Goal: Task Accomplishment & Management: Manage account settings

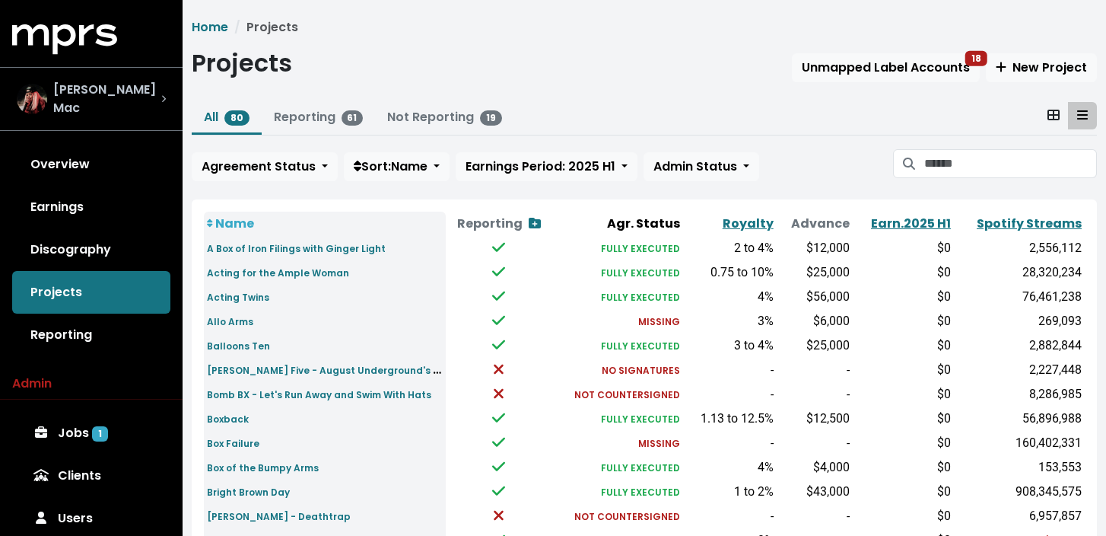
scroll to position [73, 0]
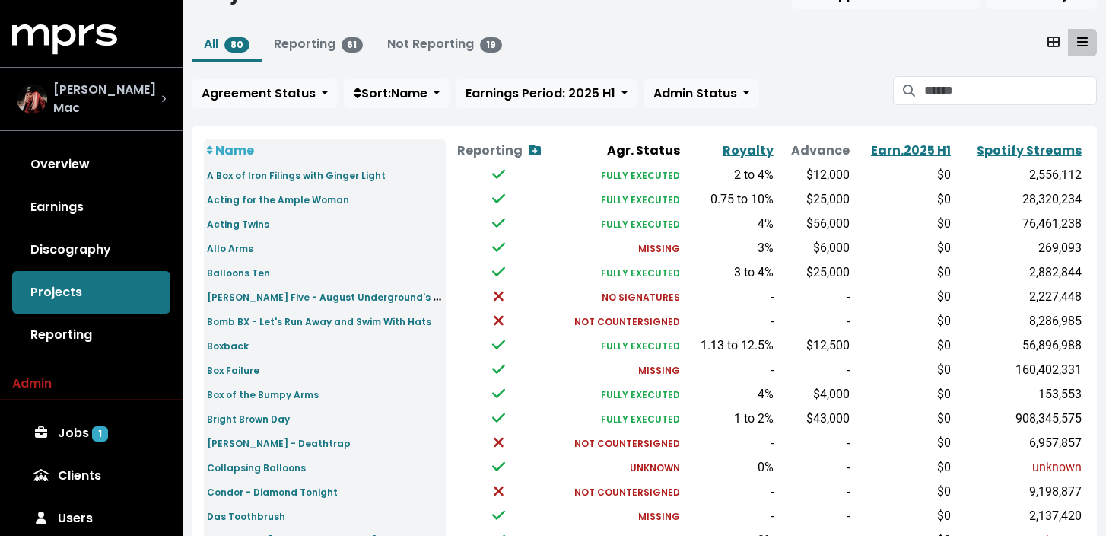
click at [143, 102] on div "[PERSON_NAME] Mac" at bounding box center [91, 99] width 149 height 37
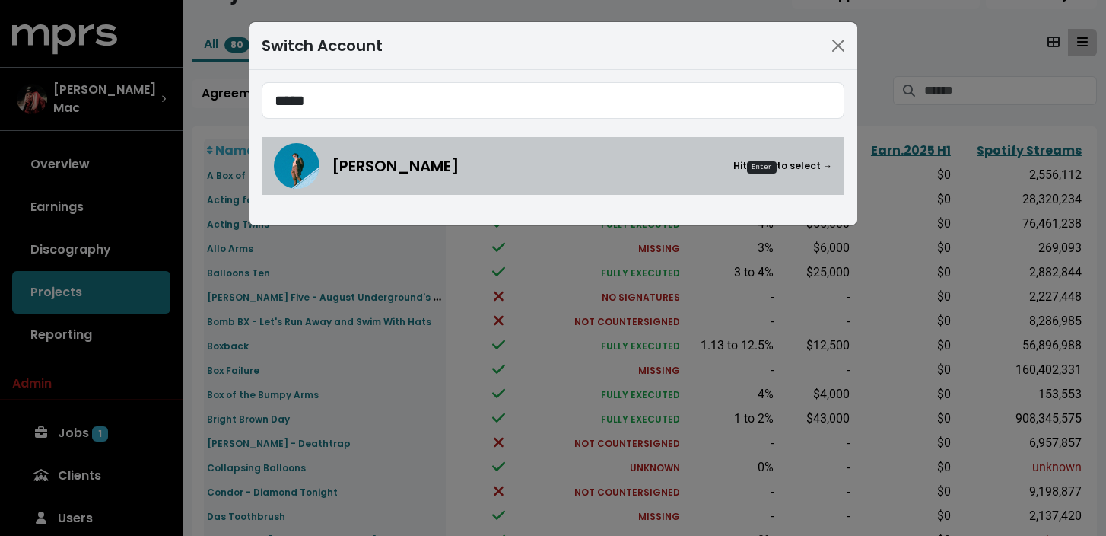
type input "*****"
click at [472, 167] on div "[PERSON_NAME] Hit Enter to select →" at bounding box center [582, 165] width 501 height 23
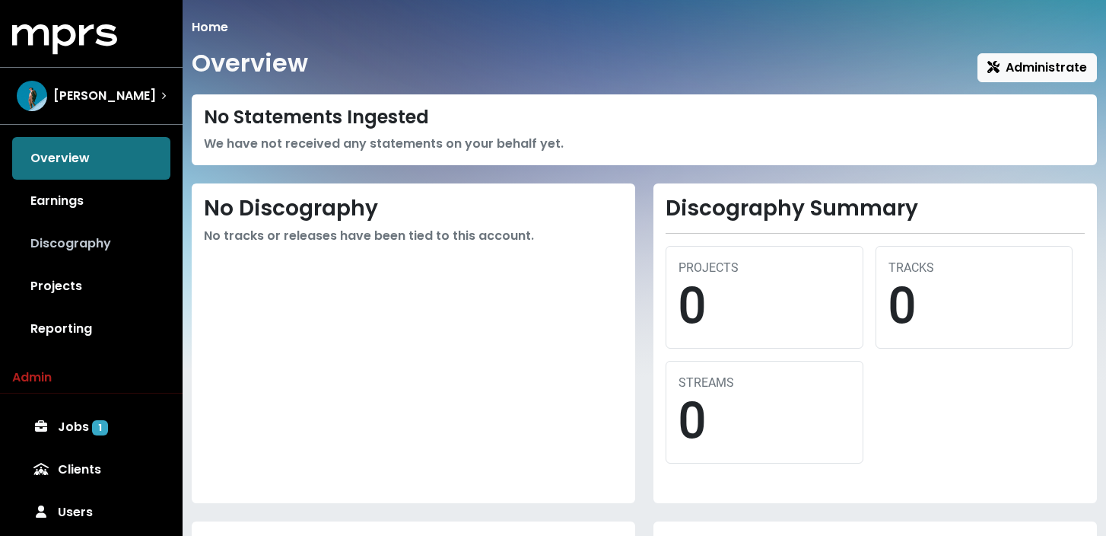
click at [78, 239] on link "Discography" at bounding box center [91, 243] width 158 height 43
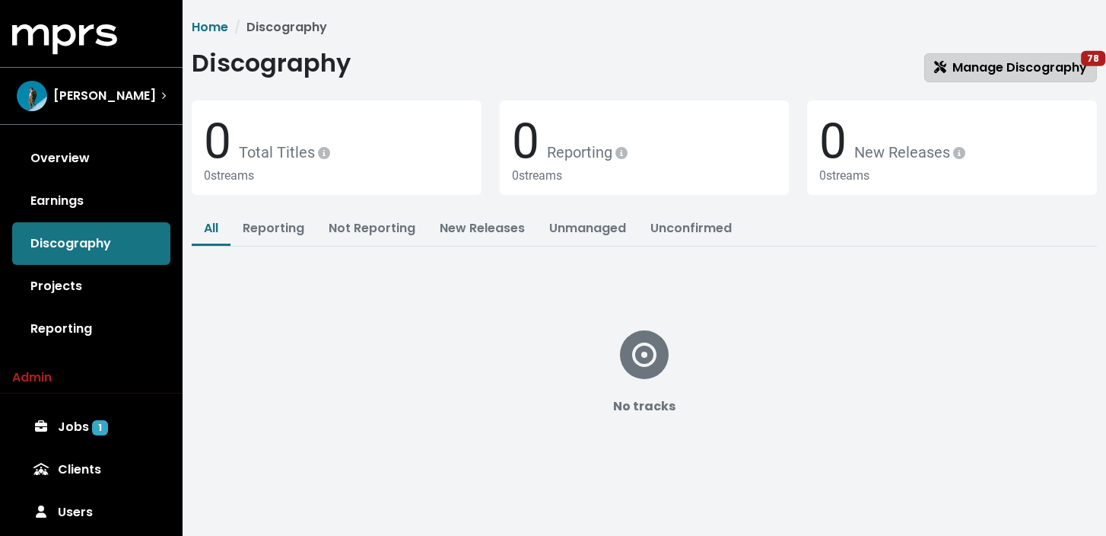
click at [1005, 70] on span "Manage Discography 78" at bounding box center [1010, 67] width 153 height 17
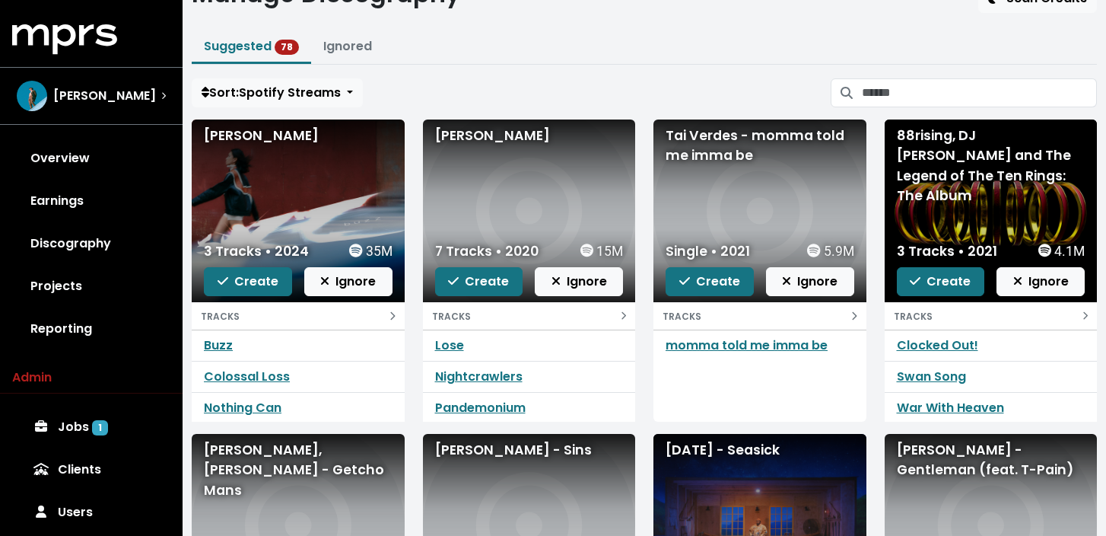
scroll to position [71, 0]
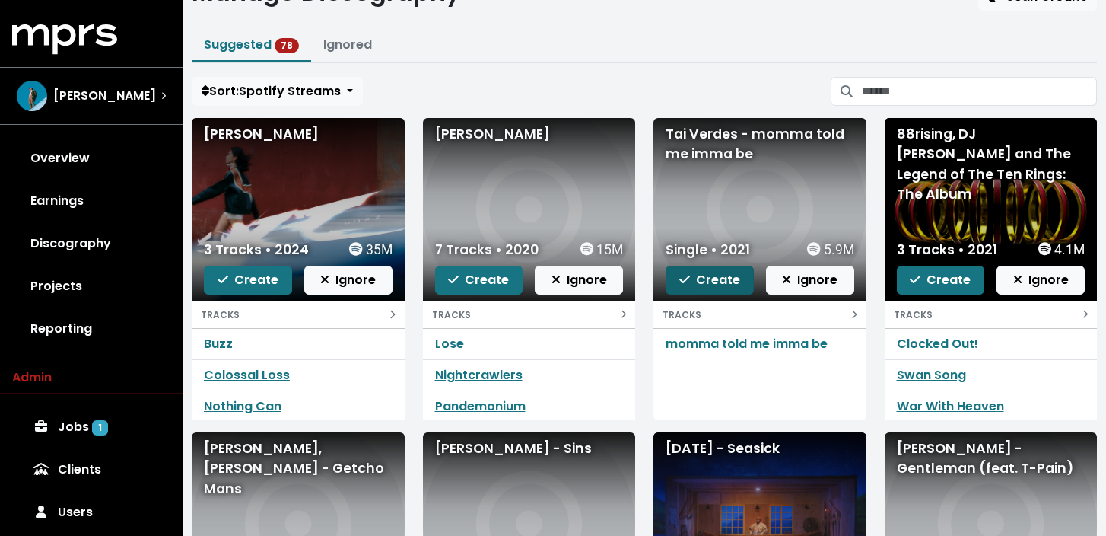
click at [729, 283] on span "Create" at bounding box center [709, 279] width 61 height 17
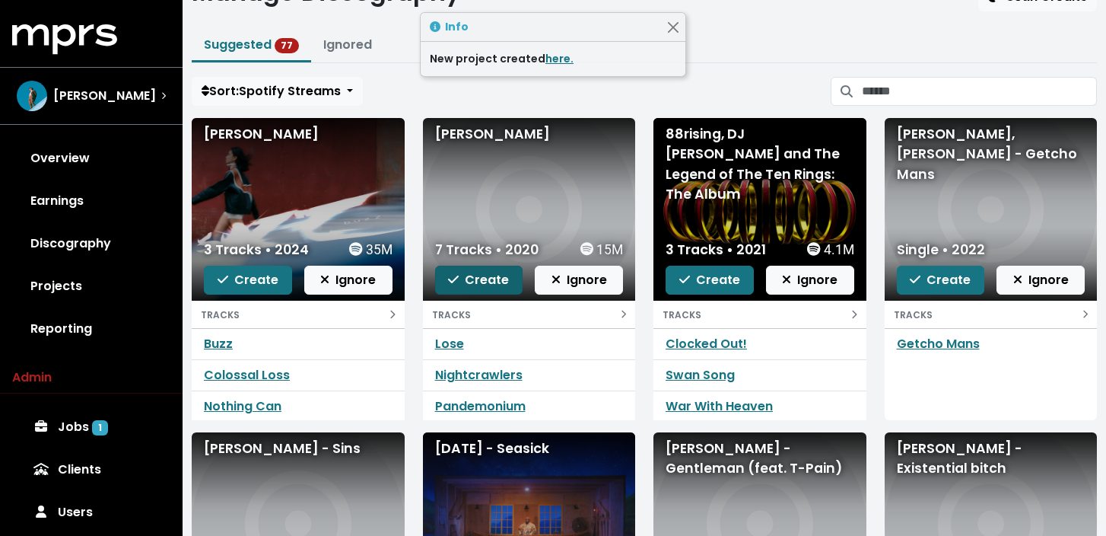
click at [491, 282] on span "Create" at bounding box center [478, 279] width 61 height 17
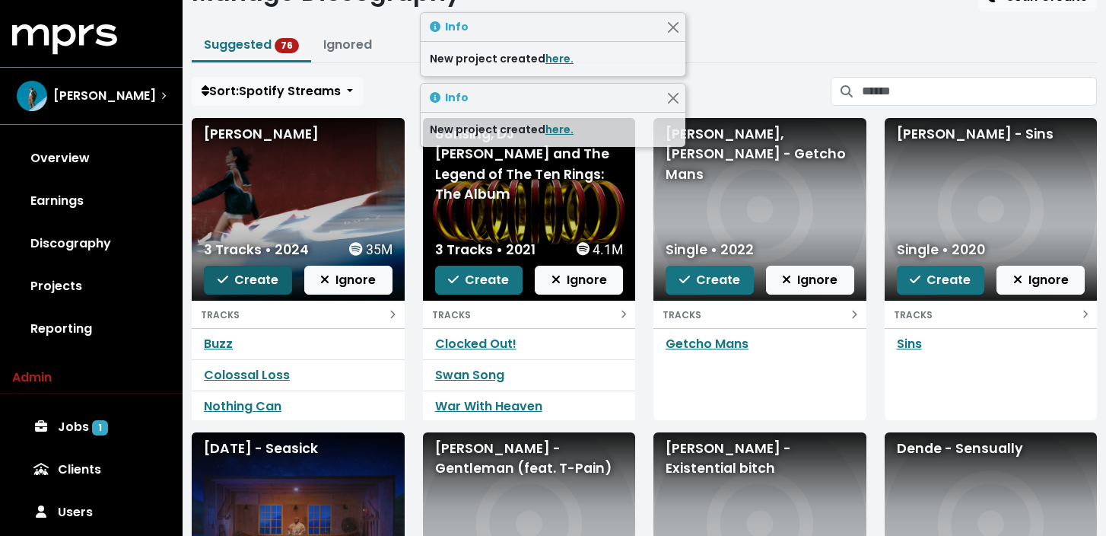
click at [274, 280] on span "Create" at bounding box center [248, 279] width 61 height 17
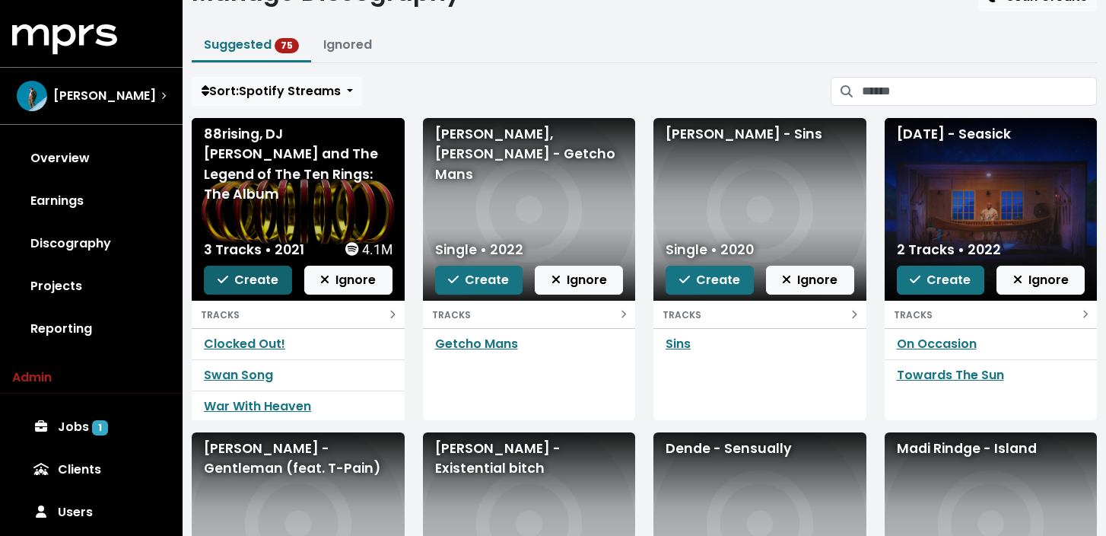
click at [262, 277] on span "Create" at bounding box center [248, 279] width 61 height 17
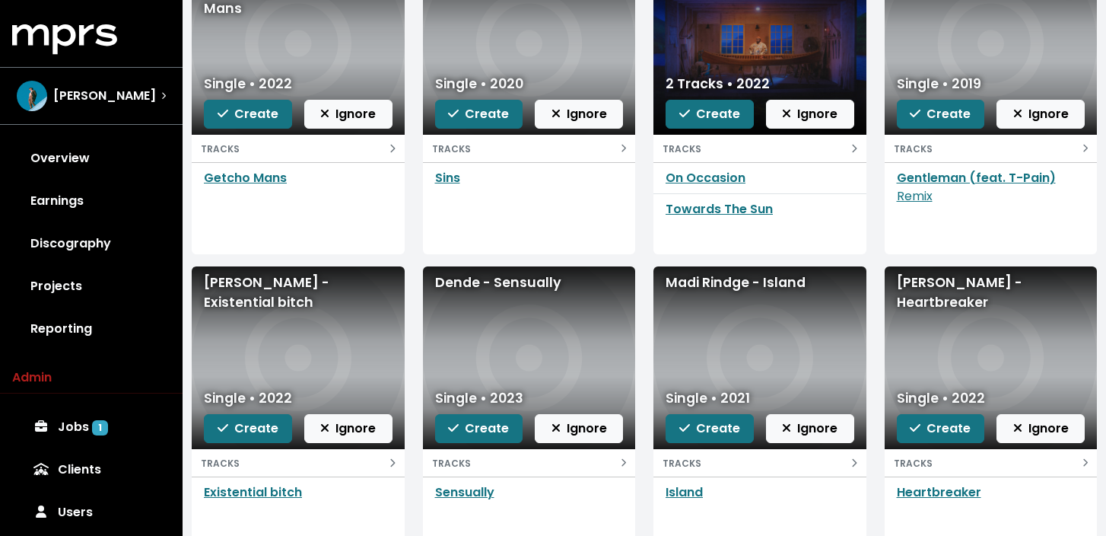
scroll to position [238, 0]
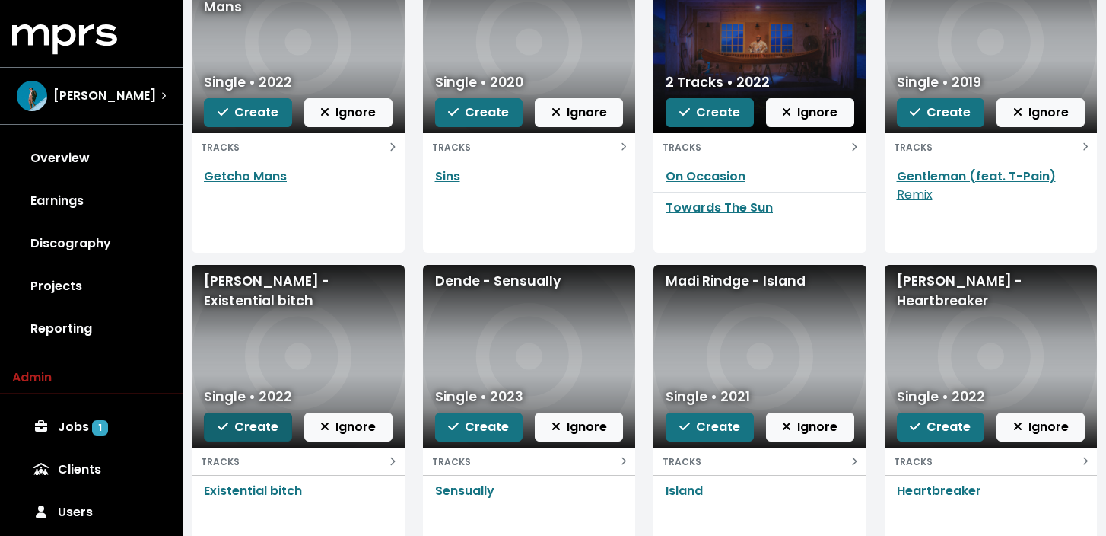
click at [264, 425] on span "Create" at bounding box center [248, 426] width 61 height 17
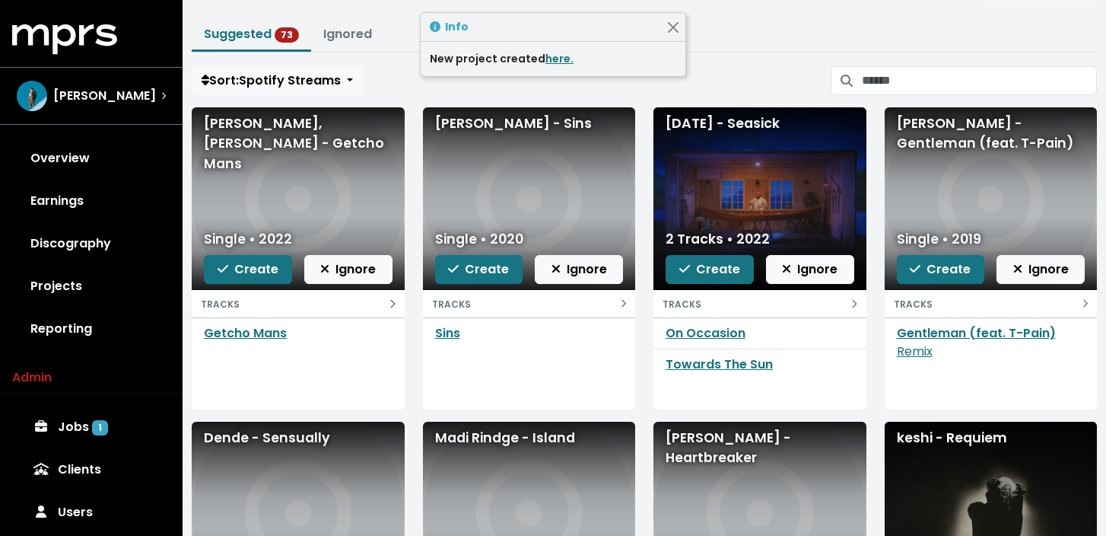
scroll to position [78, 0]
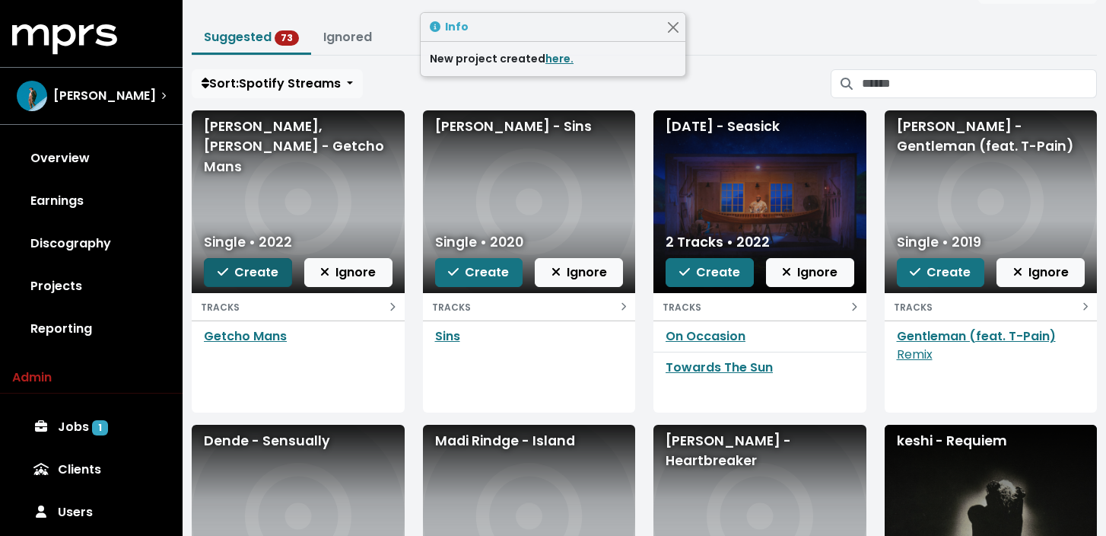
click at [269, 272] on span "Create" at bounding box center [248, 271] width 61 height 17
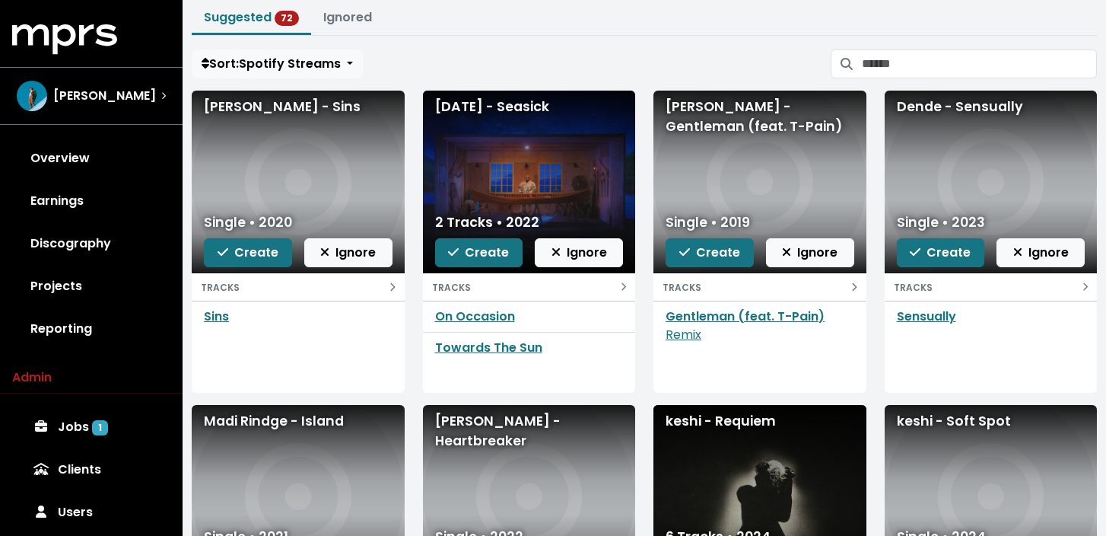
scroll to position [99, 0]
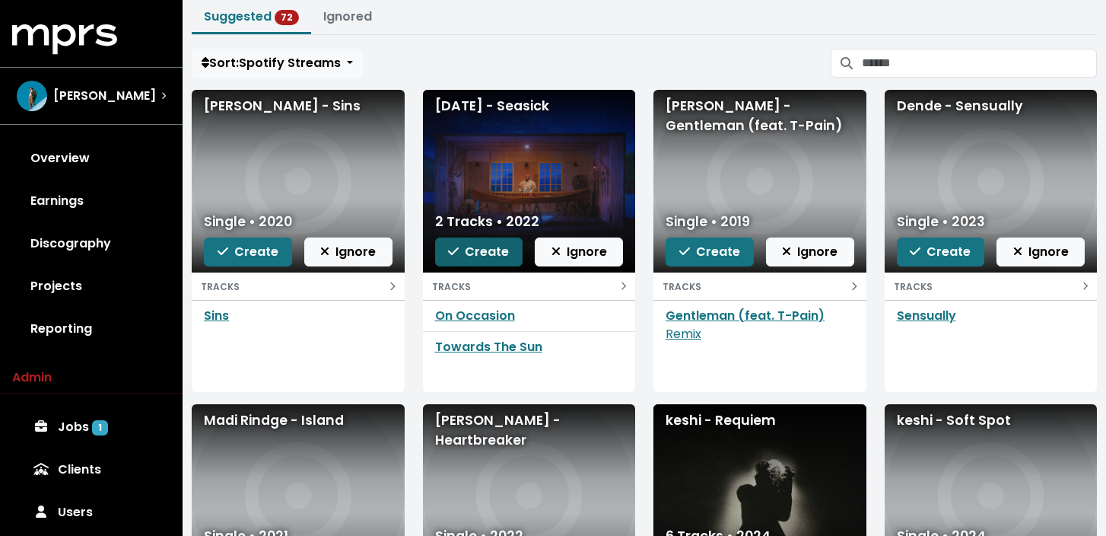
click at [507, 248] on span "Create" at bounding box center [478, 251] width 61 height 17
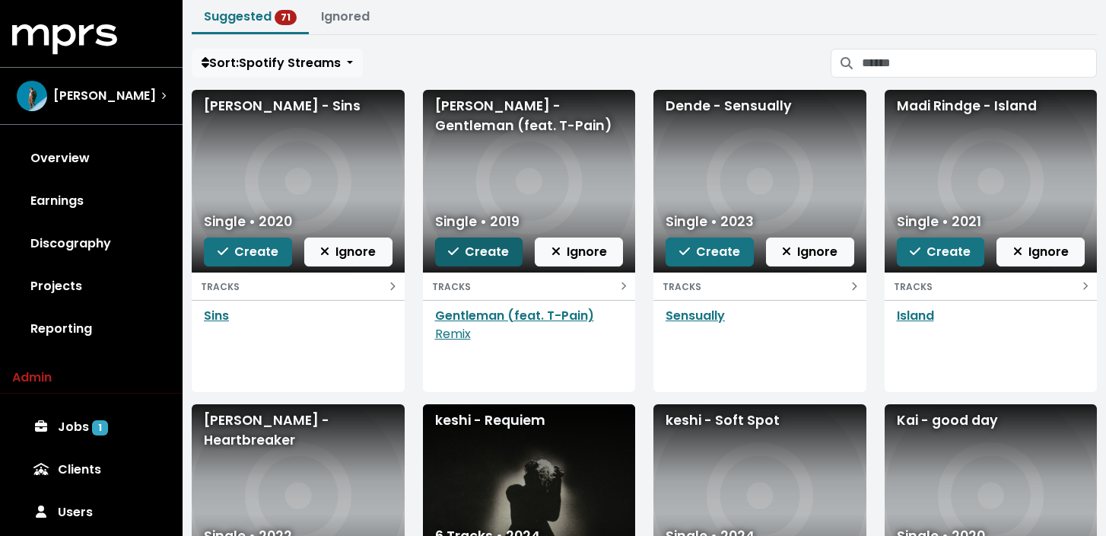
click at [484, 253] on span "Create" at bounding box center [478, 251] width 61 height 17
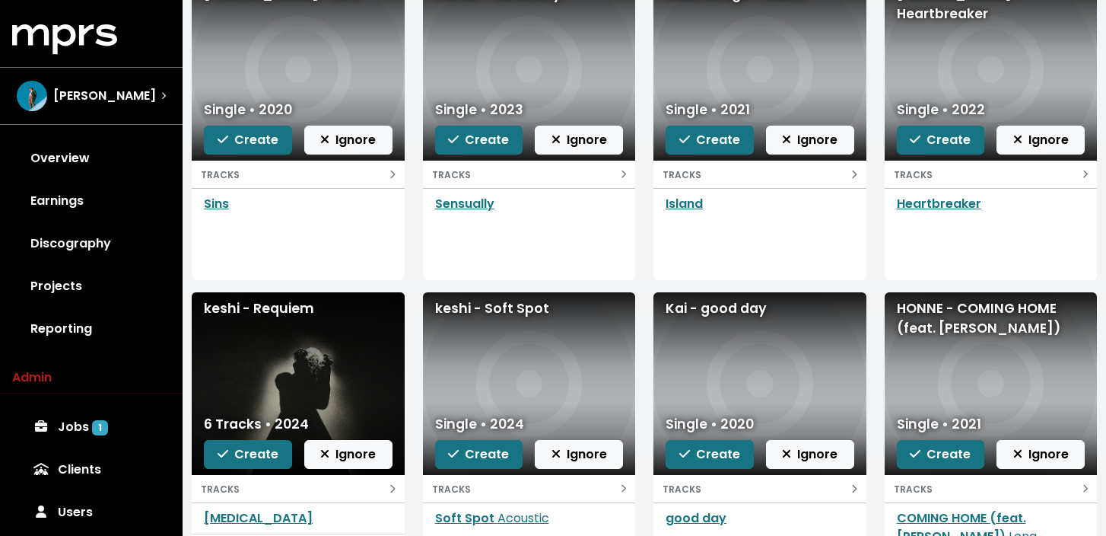
scroll to position [244, 0]
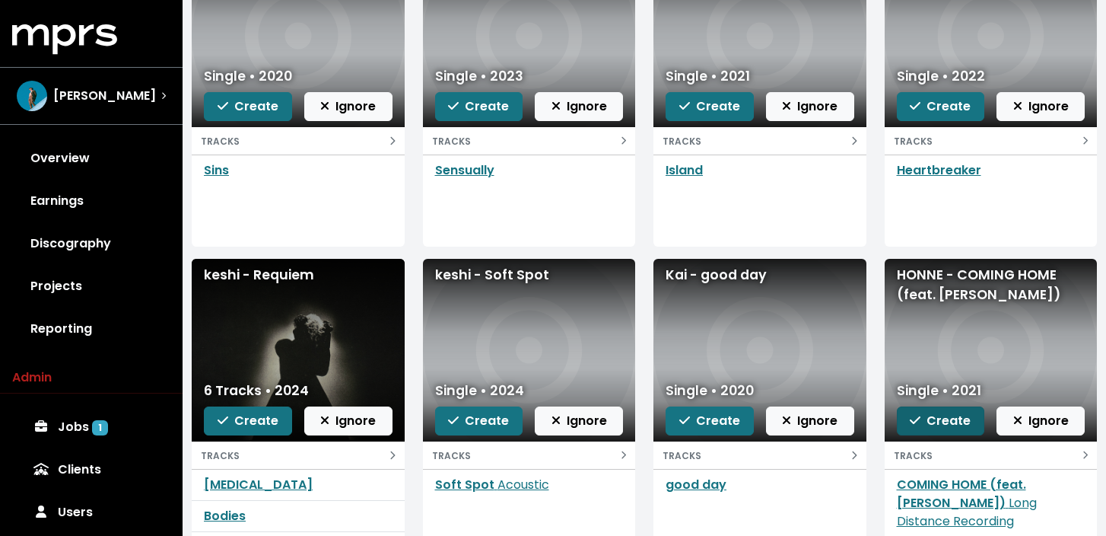
click at [915, 417] on icon "button" at bounding box center [915, 420] width 11 height 12
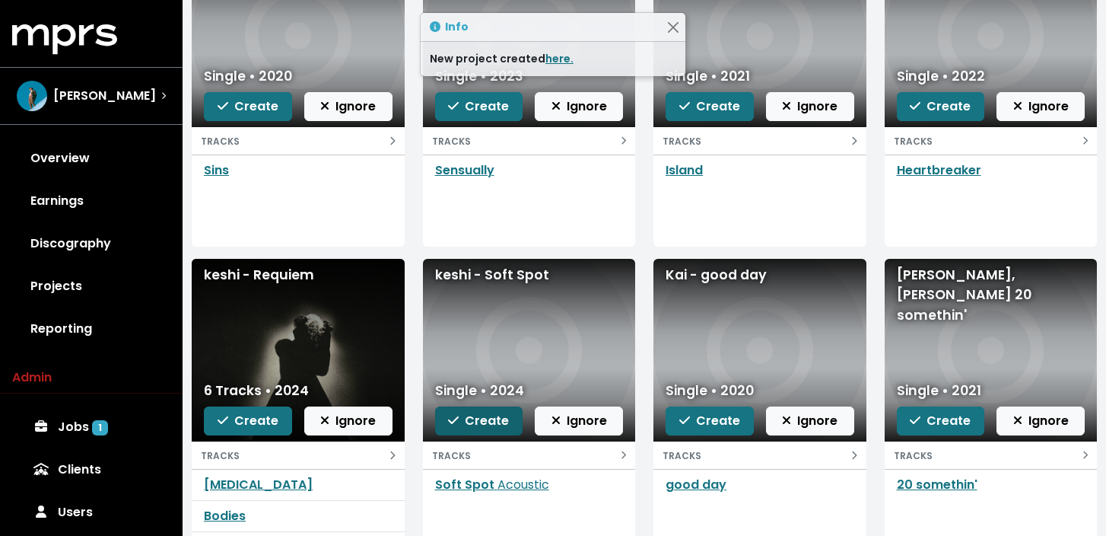
click at [479, 426] on span "Create" at bounding box center [478, 420] width 61 height 17
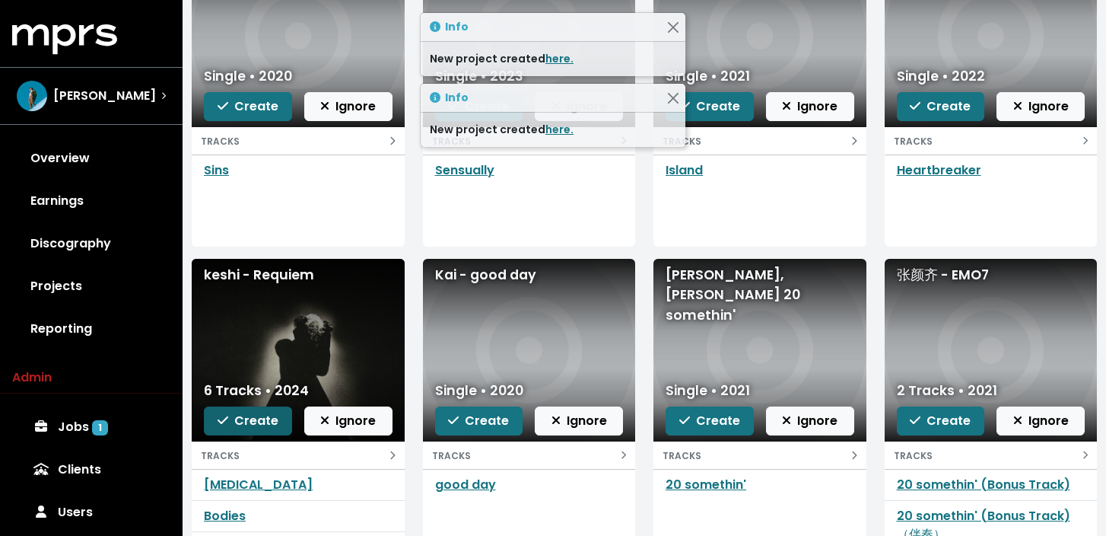
click at [252, 421] on span "Create" at bounding box center [248, 420] width 61 height 17
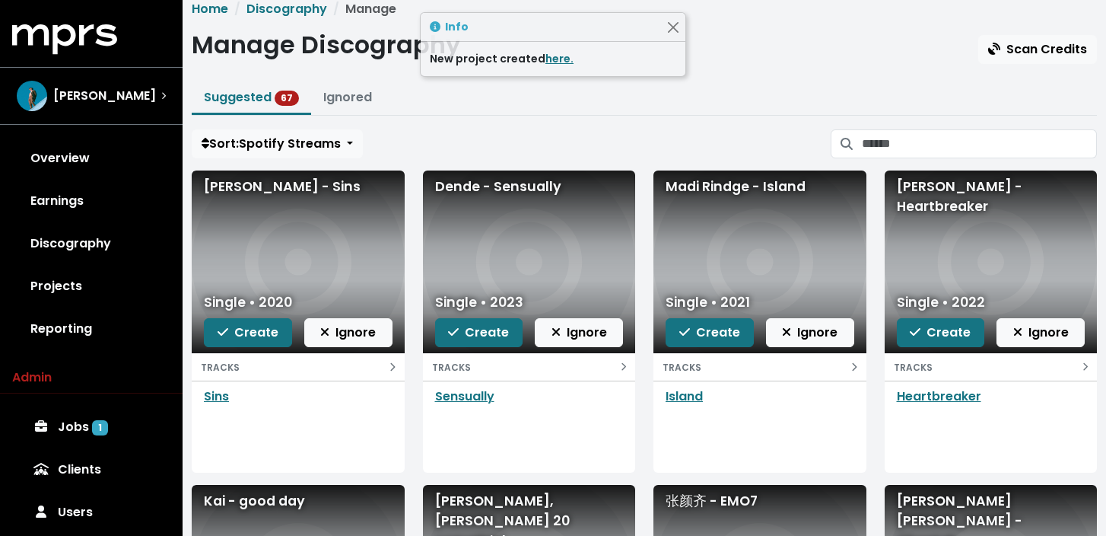
scroll to position [17, 0]
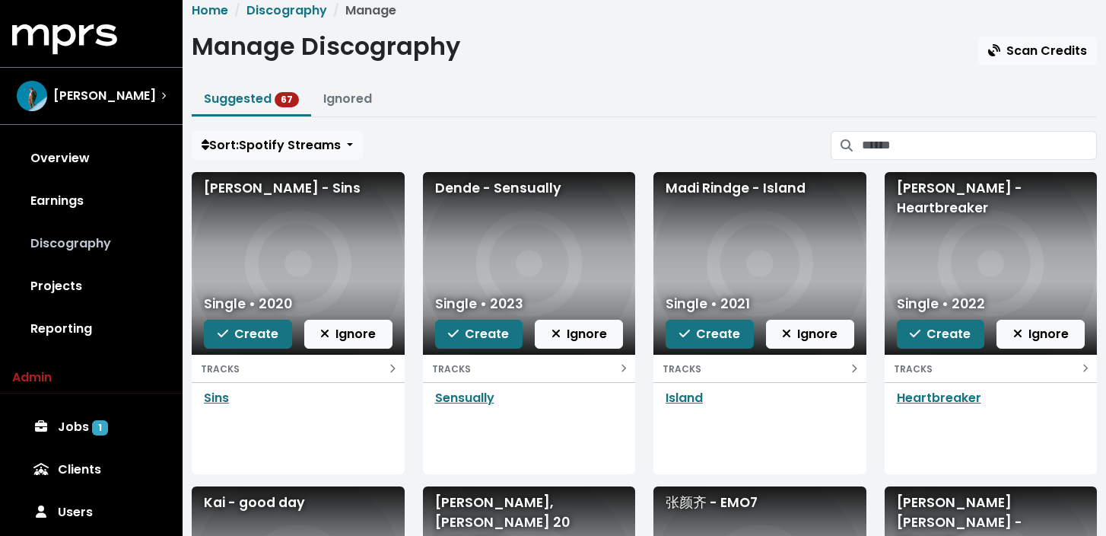
click at [91, 231] on link "Discography" at bounding box center [91, 243] width 158 height 43
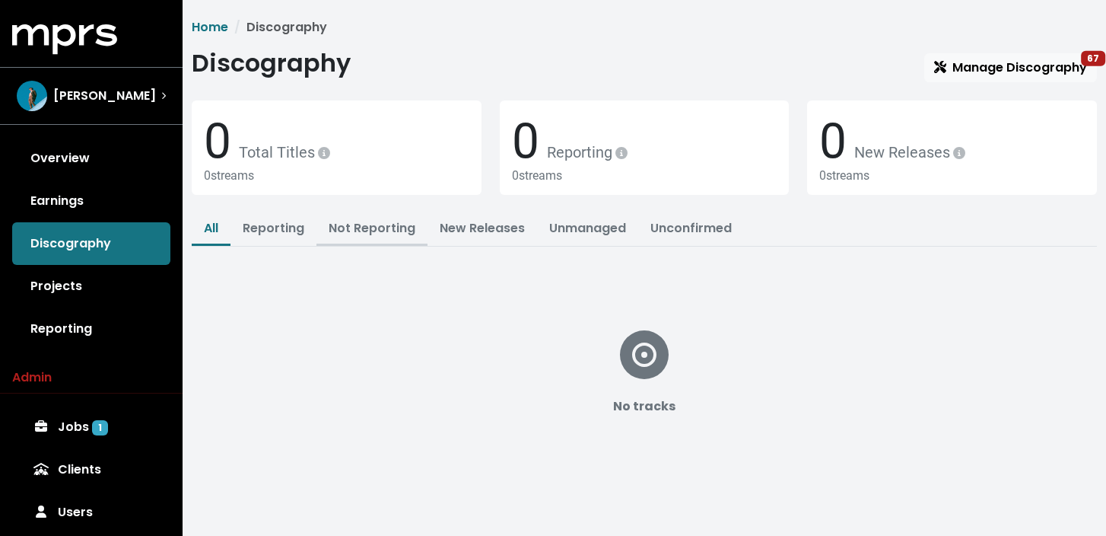
click at [409, 228] on link "Not Reporting" at bounding box center [372, 227] width 87 height 17
click at [81, 282] on link "Projects" at bounding box center [91, 286] width 158 height 43
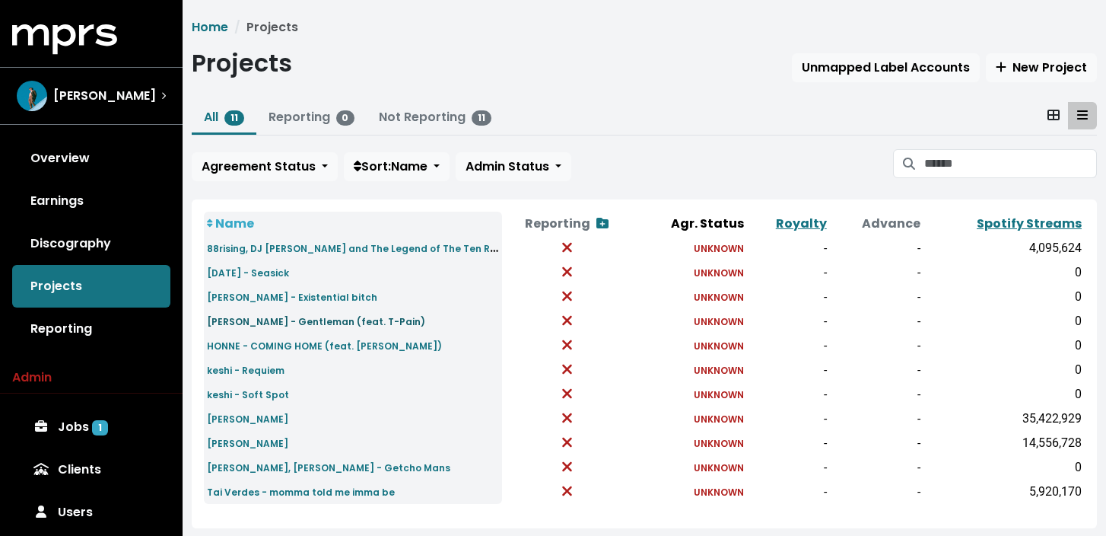
click at [350, 321] on small "[PERSON_NAME] - Gentleman (feat. T-Pain)" at bounding box center [316, 321] width 218 height 13
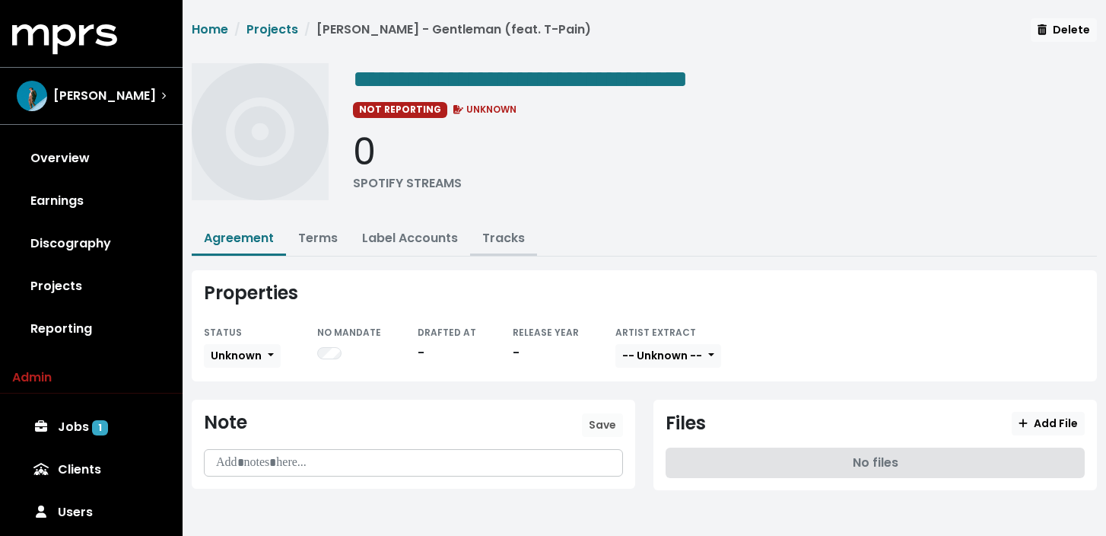
click at [495, 240] on link "Tracks" at bounding box center [503, 237] width 43 height 17
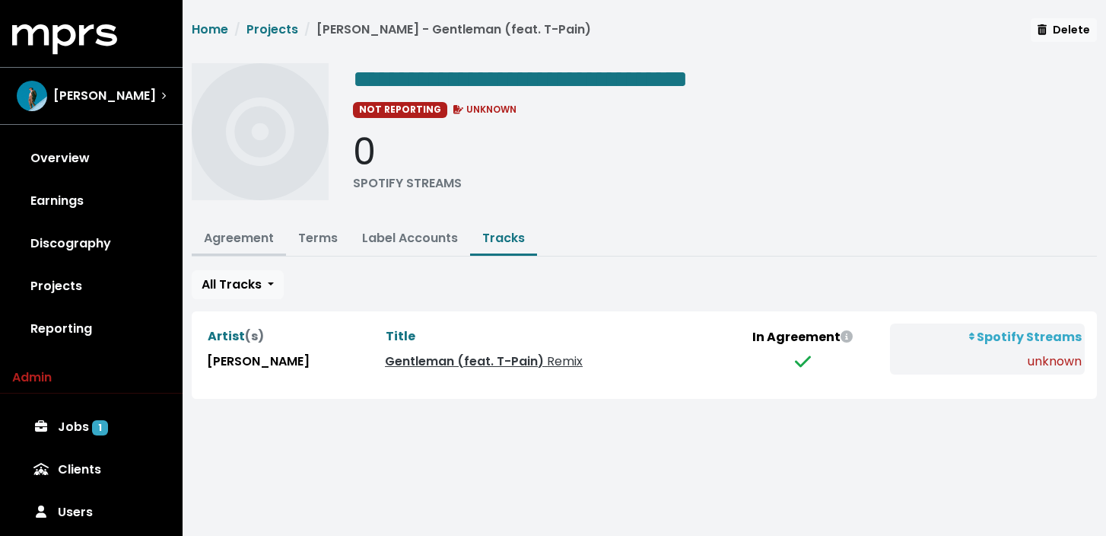
click at [227, 237] on link "Agreement" at bounding box center [239, 237] width 70 height 17
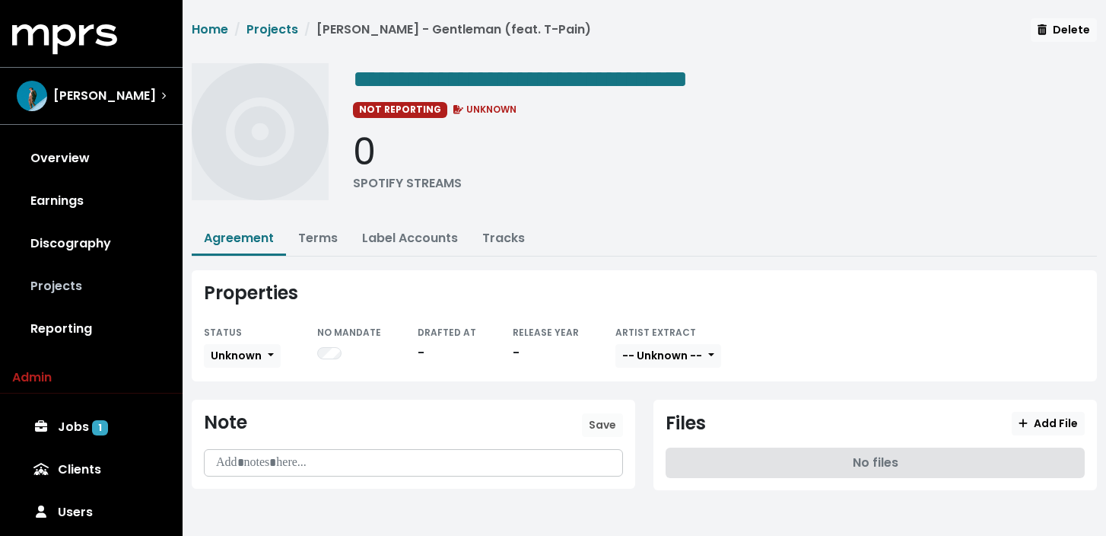
click at [86, 275] on link "Projects" at bounding box center [91, 286] width 158 height 43
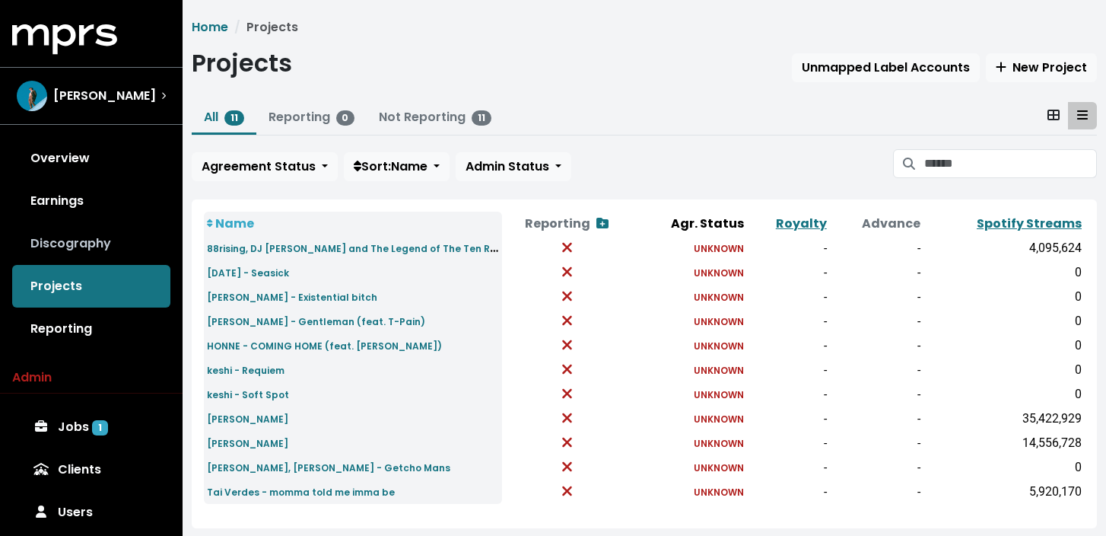
click at [120, 231] on link "Discography" at bounding box center [91, 243] width 158 height 43
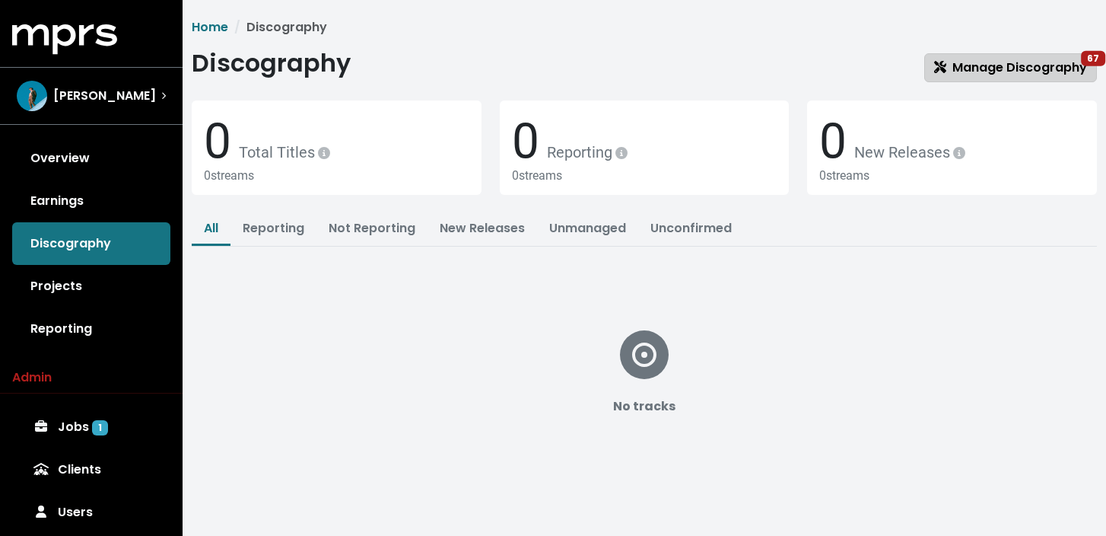
click at [990, 66] on span "Manage Discography 67" at bounding box center [1010, 67] width 153 height 17
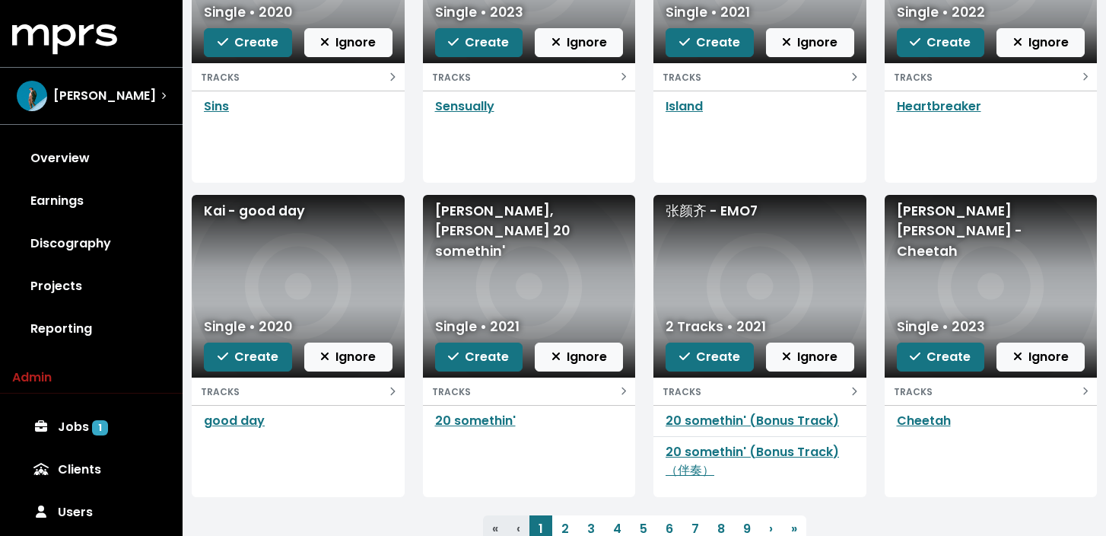
scroll to position [366, 0]
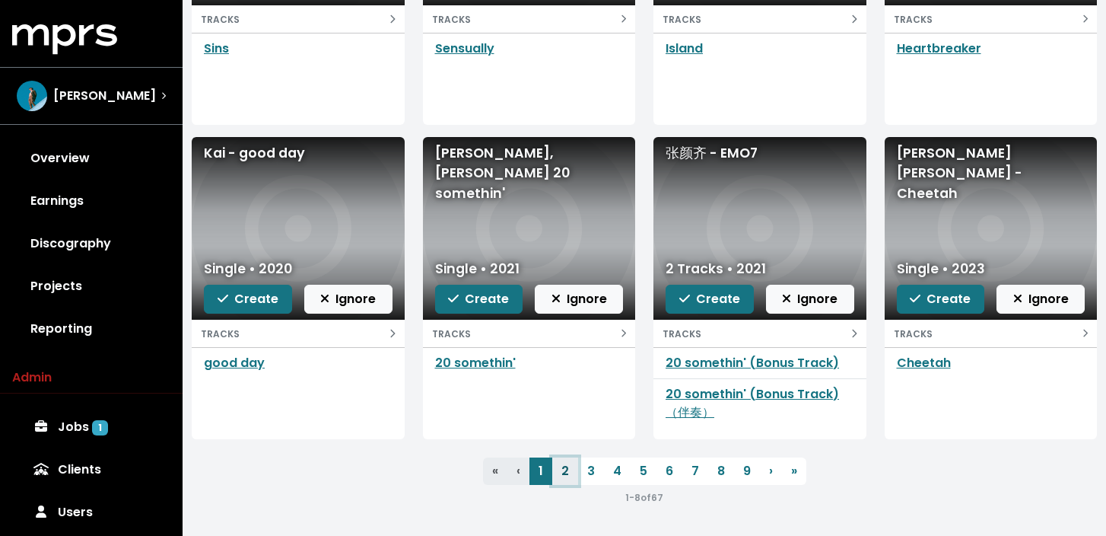
click at [567, 474] on link "2" at bounding box center [565, 470] width 26 height 27
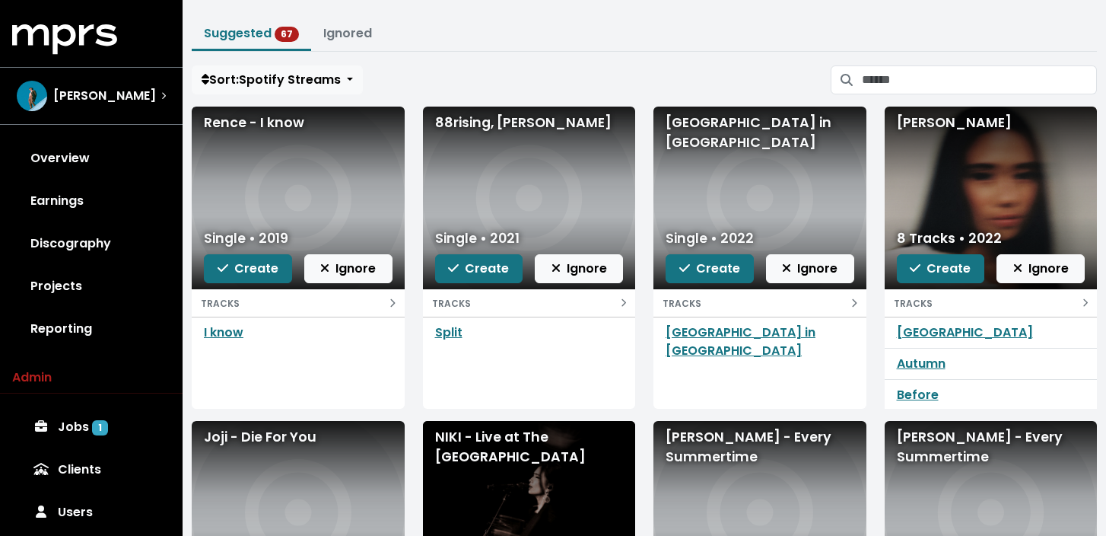
scroll to position [103, 0]
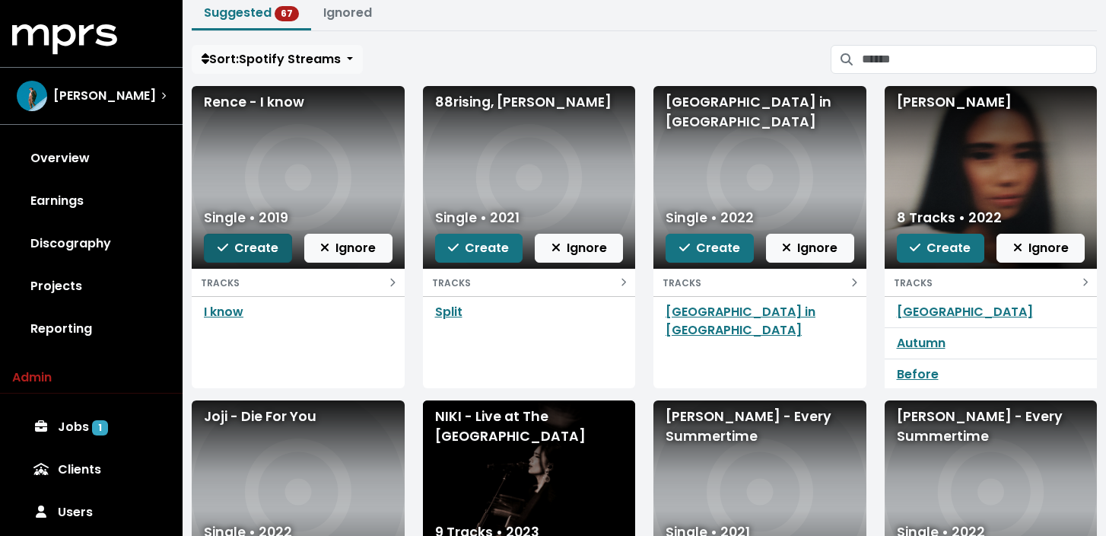
click at [271, 249] on span "Create" at bounding box center [248, 247] width 61 height 17
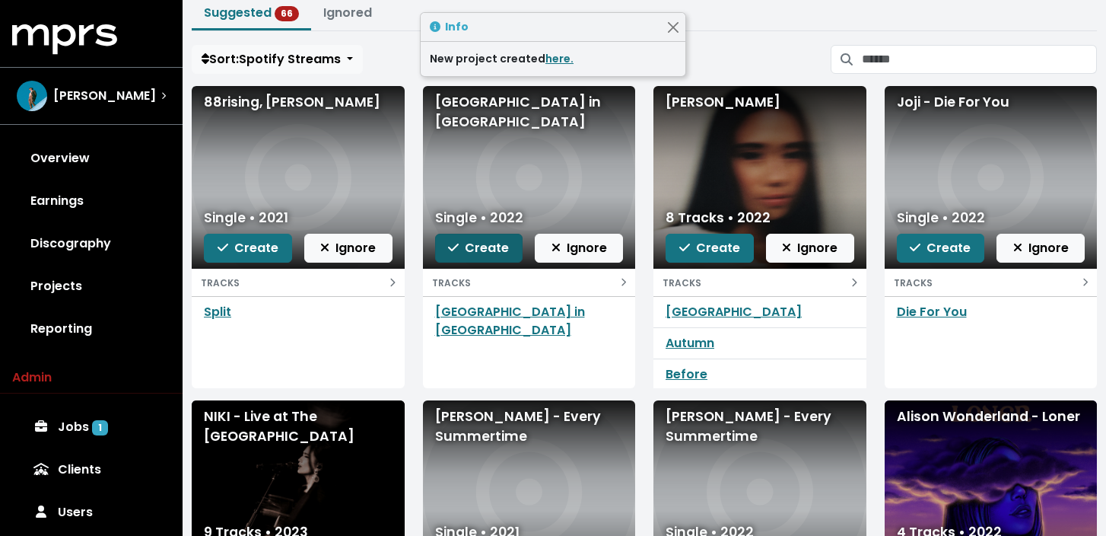
click at [479, 253] on span "Create" at bounding box center [478, 247] width 61 height 17
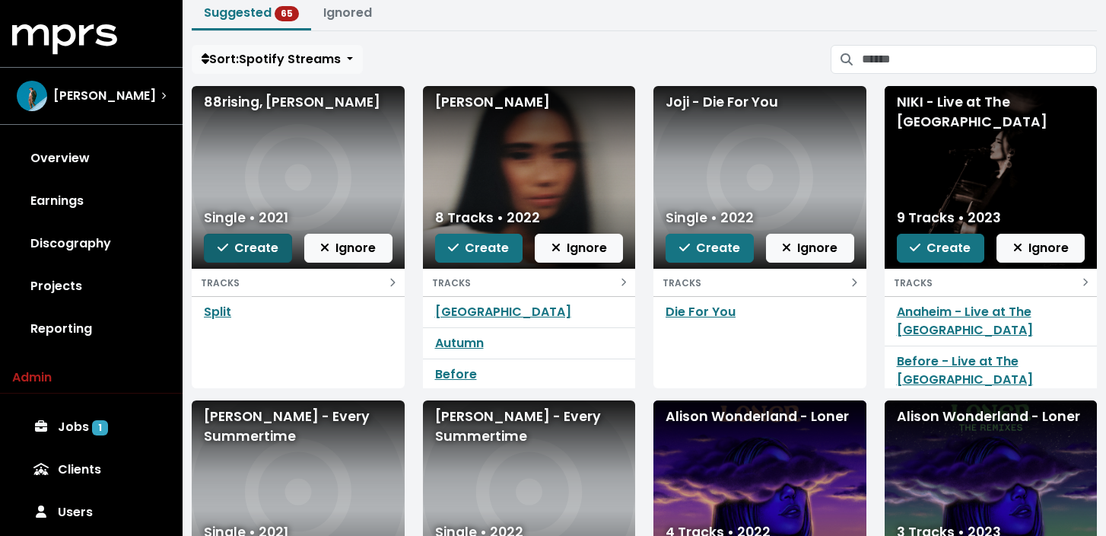
click at [250, 245] on span "Create" at bounding box center [248, 247] width 61 height 17
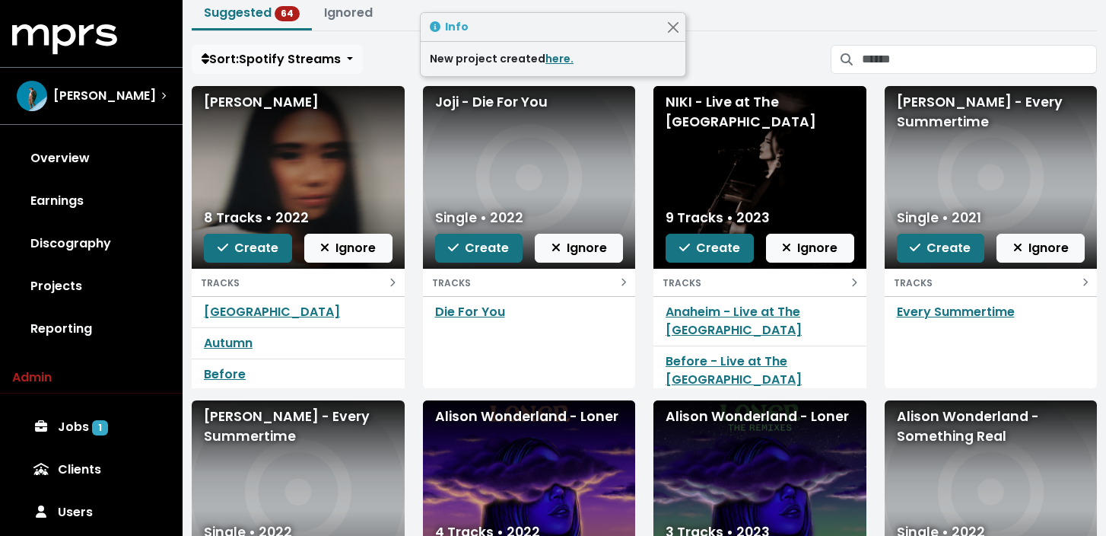
click at [250, 245] on span "Create" at bounding box center [248, 247] width 61 height 17
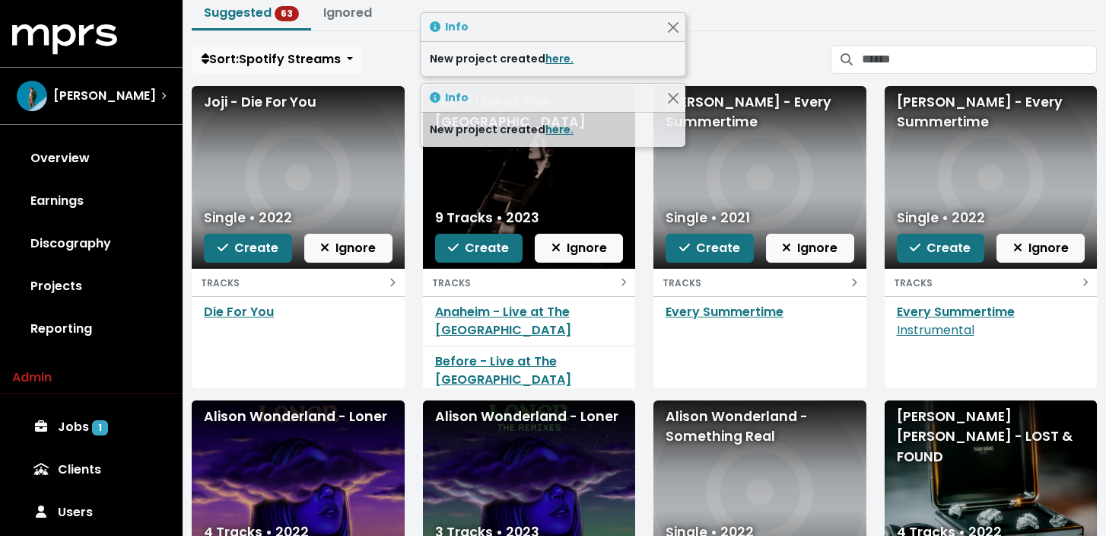
click at [250, 245] on span "Create" at bounding box center [248, 247] width 61 height 17
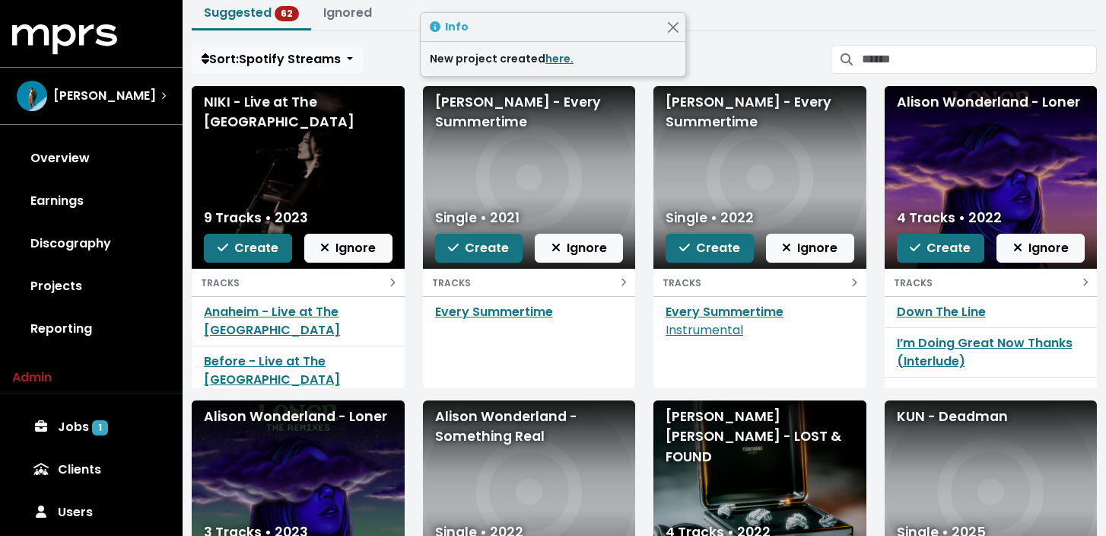
click at [250, 245] on span "Create" at bounding box center [248, 247] width 61 height 17
